Goal: Check status: Check status

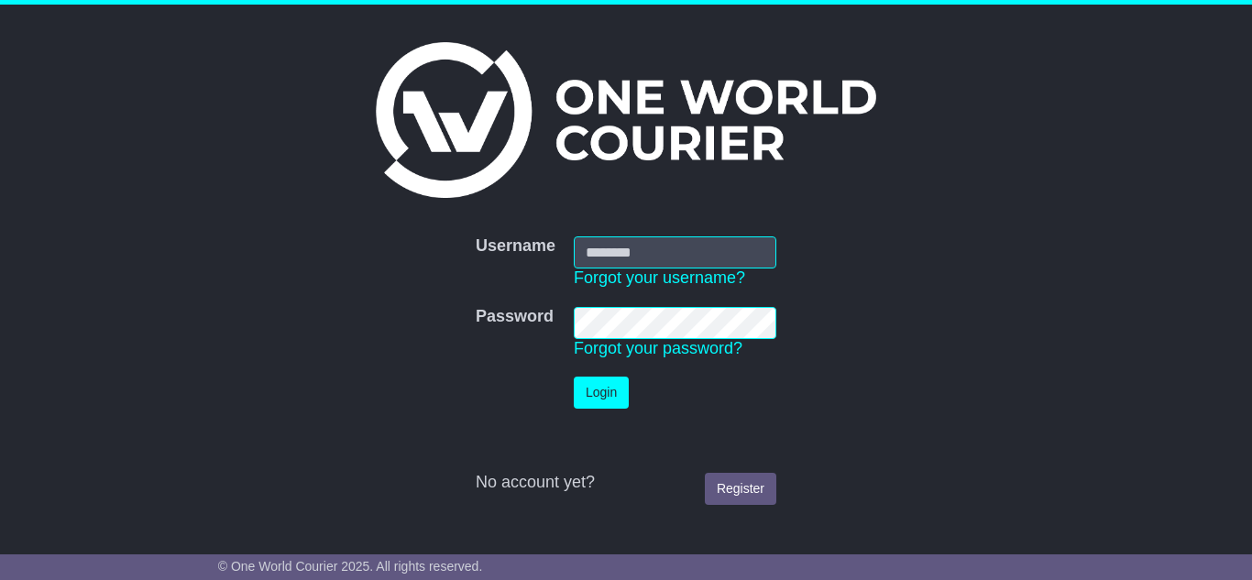
type input "**********"
click at [584, 390] on button "Login" at bounding box center [601, 393] width 55 height 32
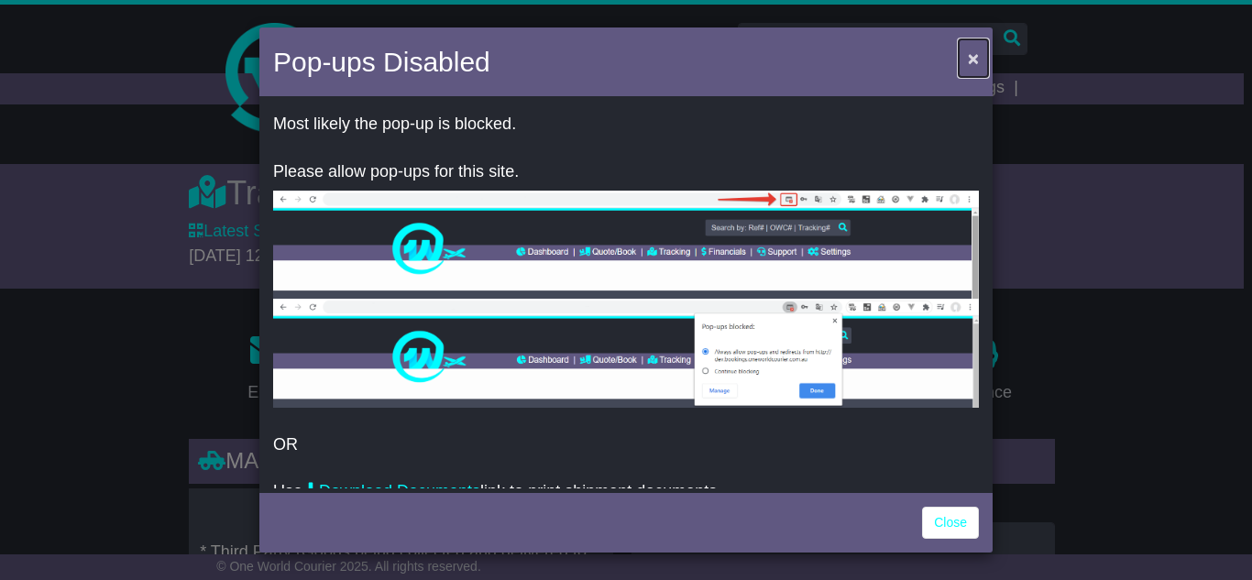
click at [966, 47] on button "×" at bounding box center [973, 58] width 29 height 38
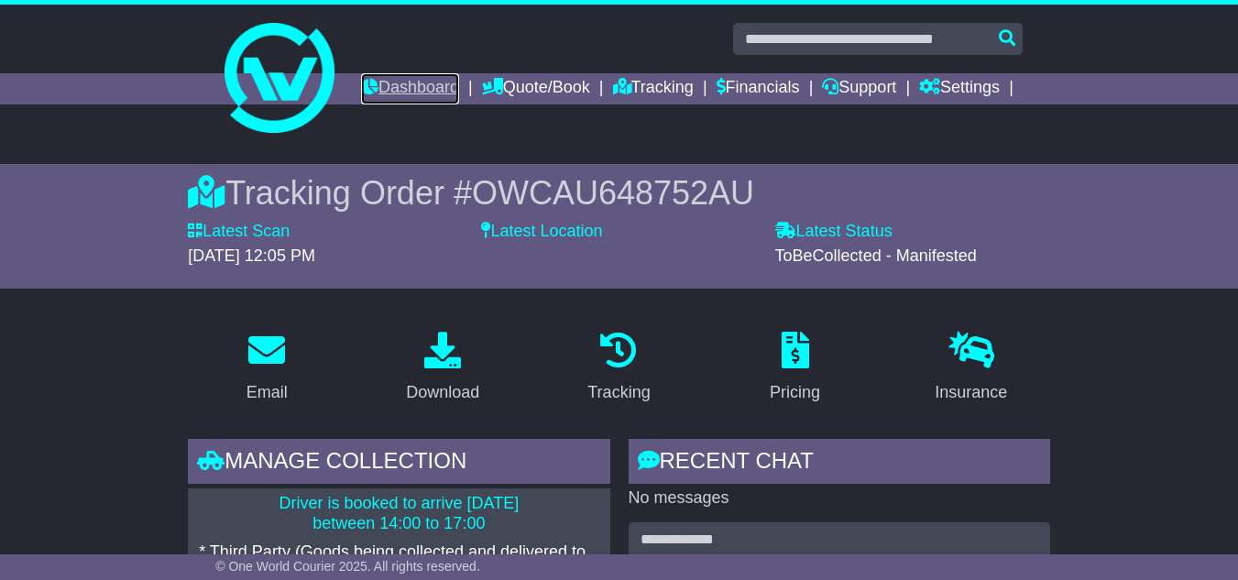
click at [459, 93] on link "Dashboard" at bounding box center [410, 88] width 98 height 31
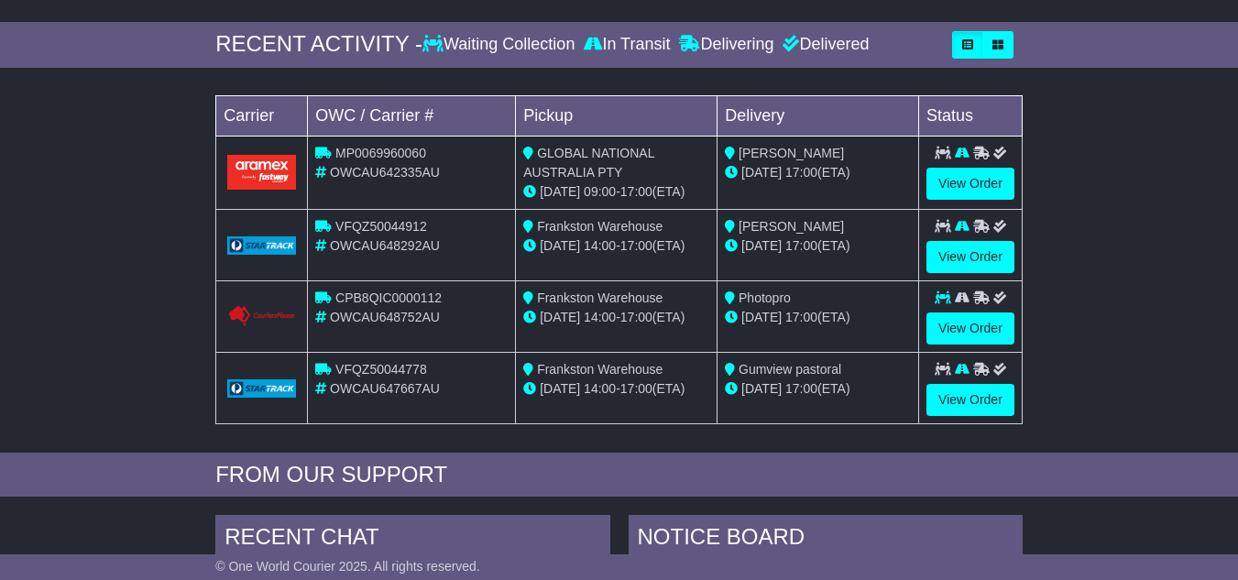
scroll to position [245, 0]
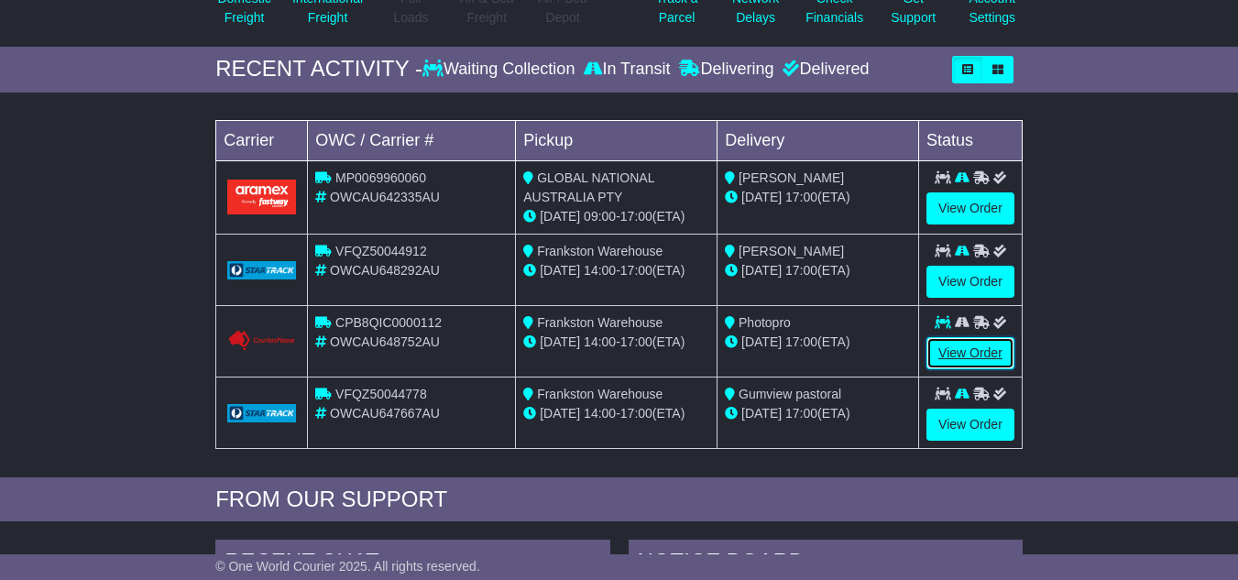
click at [1005, 369] on link "View Order" at bounding box center [971, 353] width 88 height 32
